Goal: Information Seeking & Learning: Learn about a topic

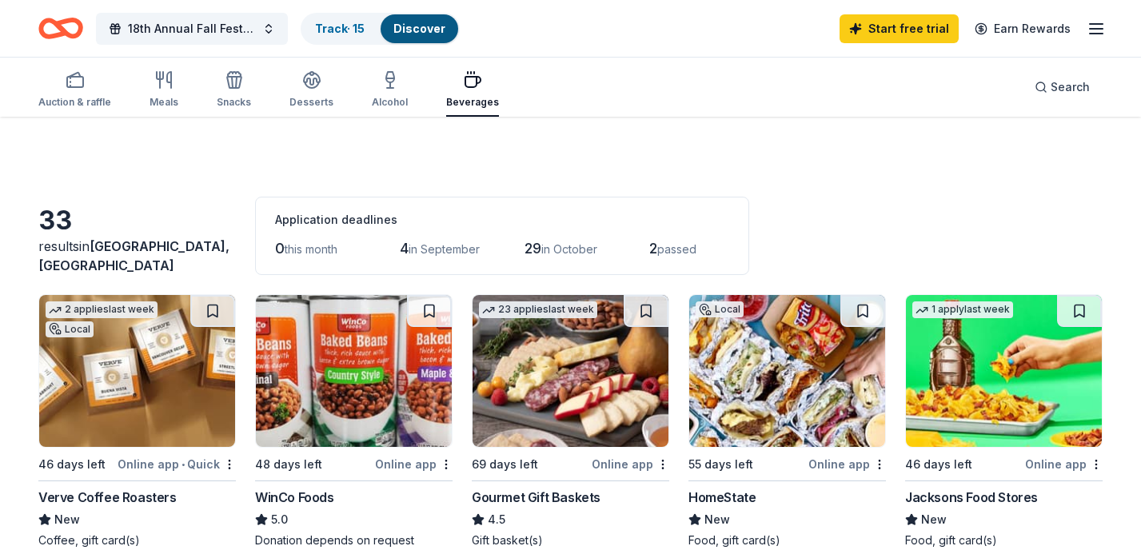
scroll to position [377, 0]
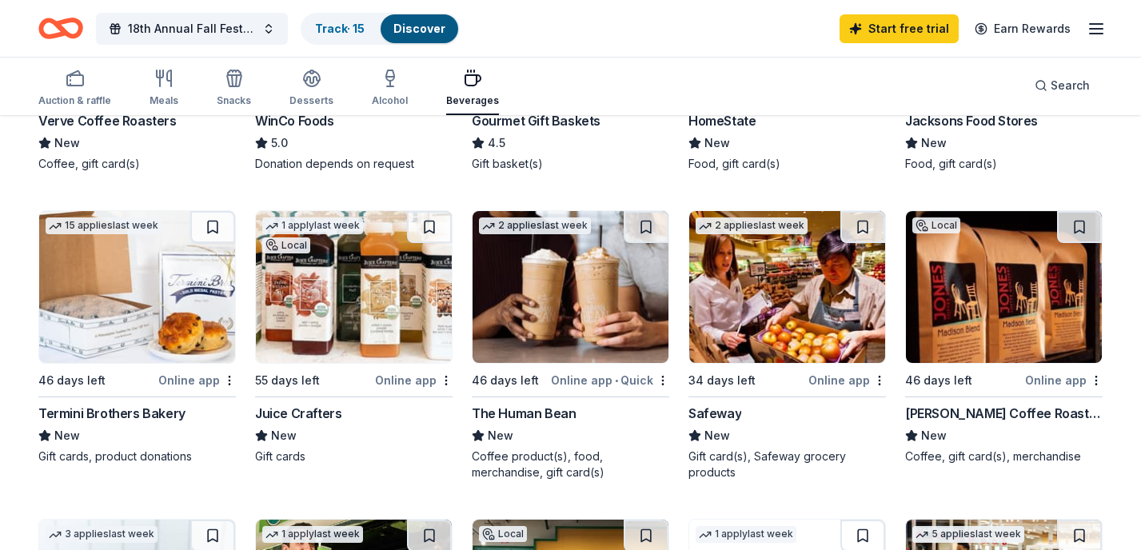
click at [65, 26] on icon "Home" at bounding box center [60, 29] width 45 height 38
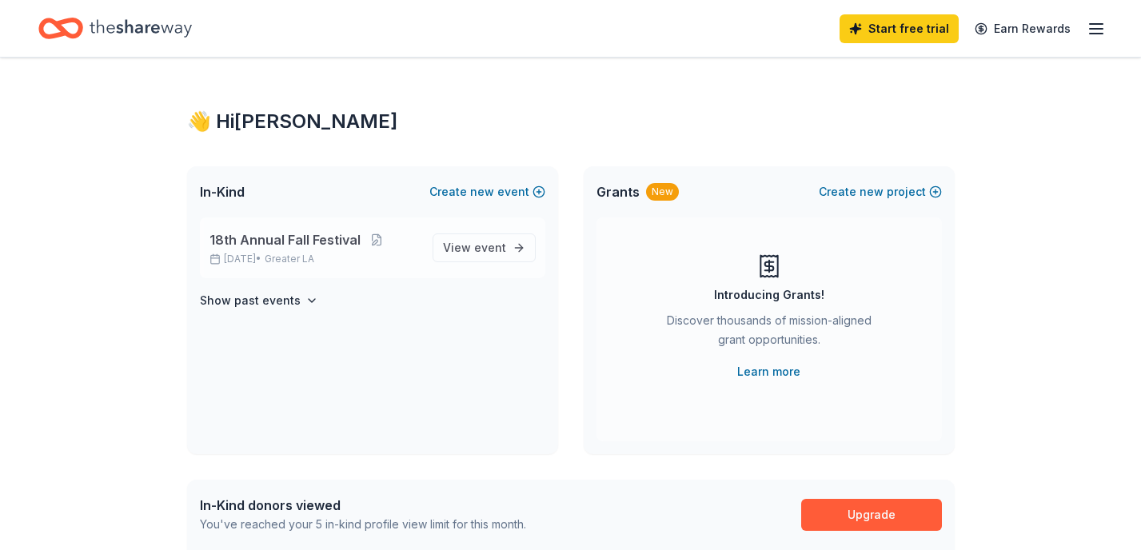
click at [219, 245] on span "18th Annual Fall Festival" at bounding box center [284, 239] width 151 height 19
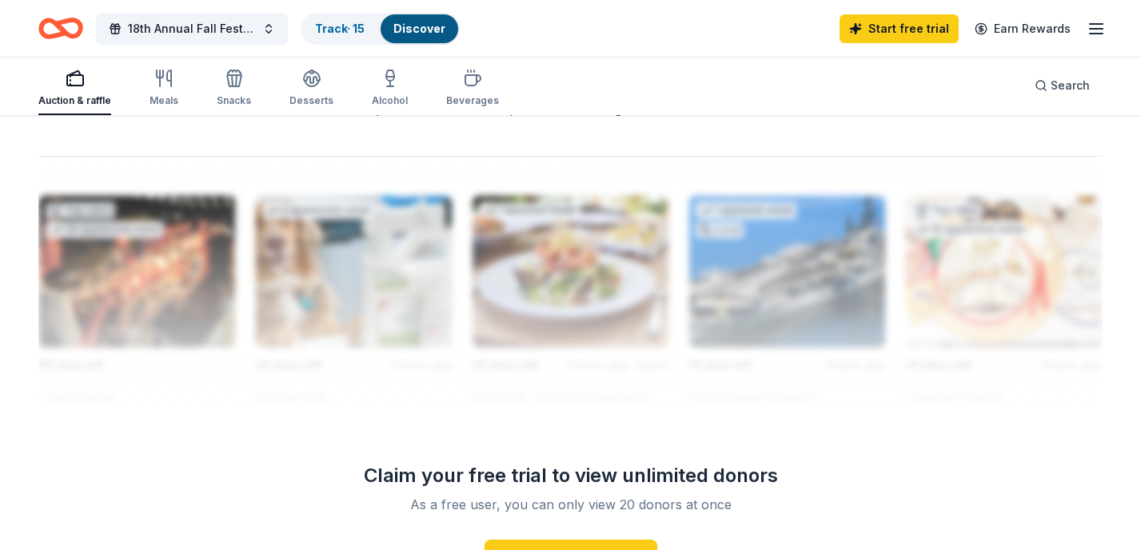
scroll to position [1375, 0]
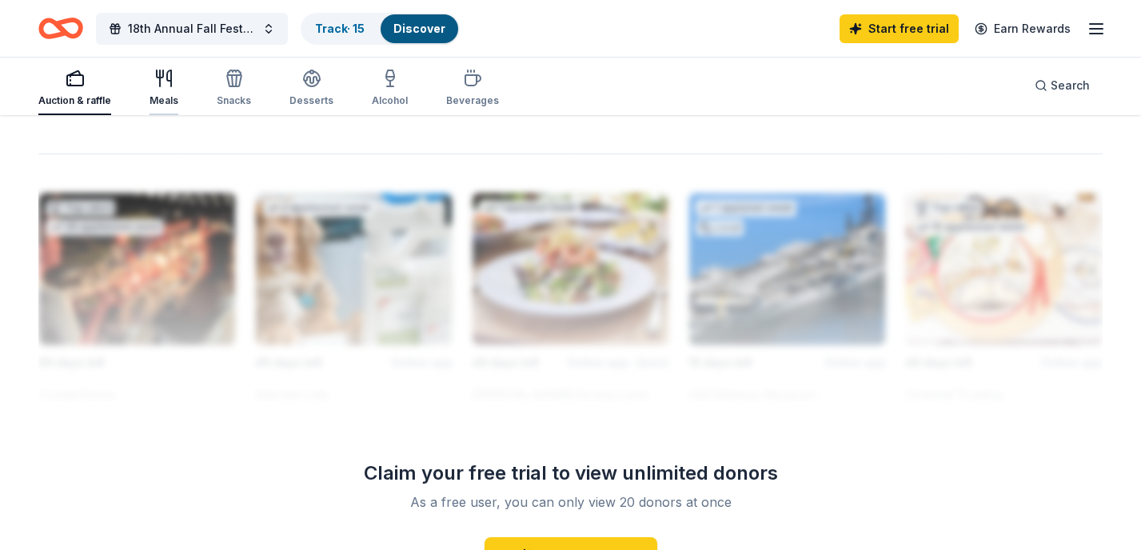
click at [150, 84] on div "button" at bounding box center [163, 78] width 29 height 19
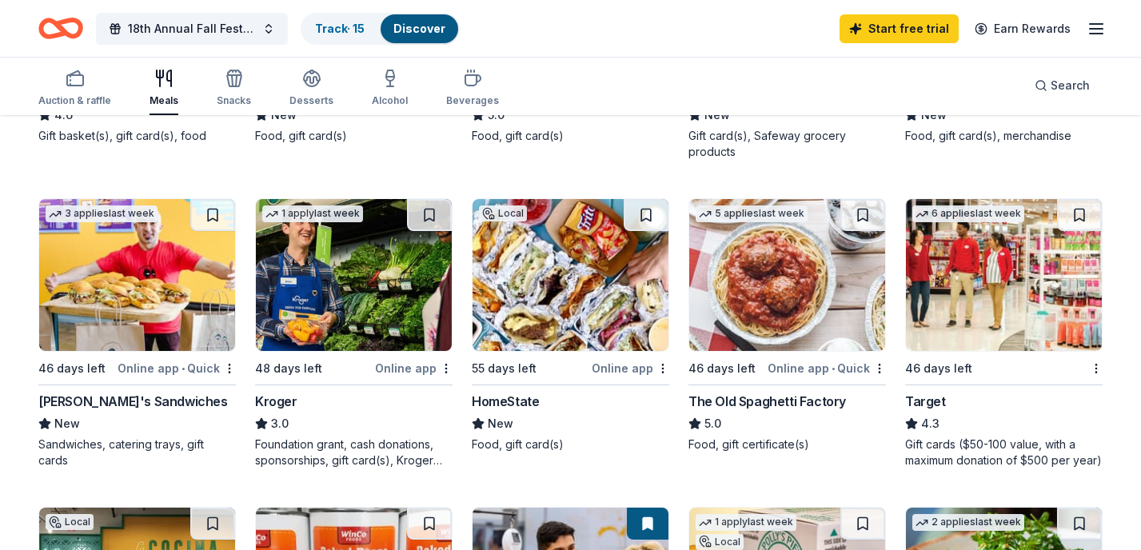
scroll to position [717, 0]
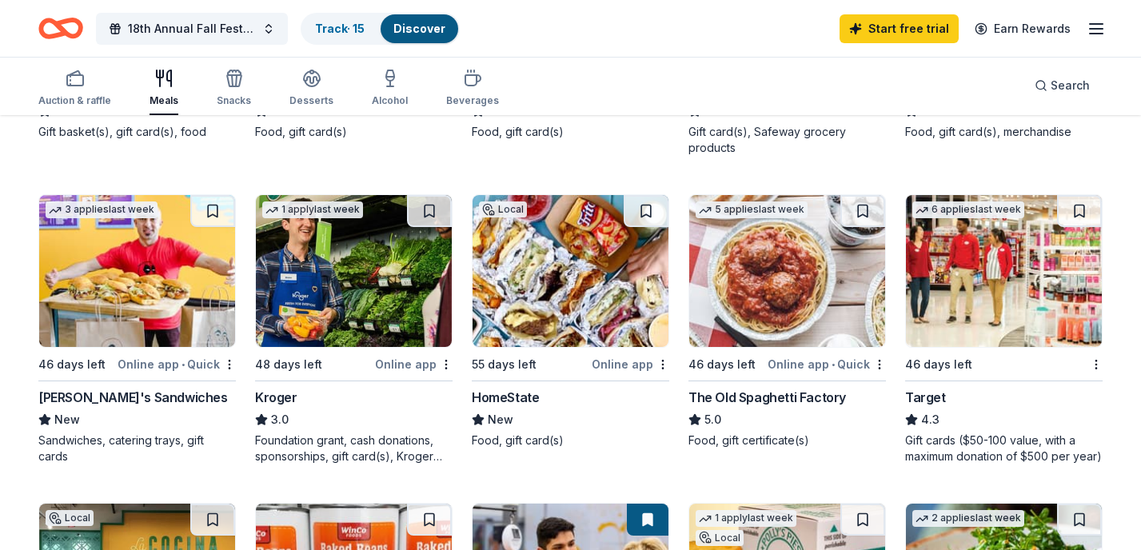
click at [381, 255] on img at bounding box center [354, 271] width 196 height 152
